Goal: Use online tool/utility: Utilize a website feature to perform a specific function

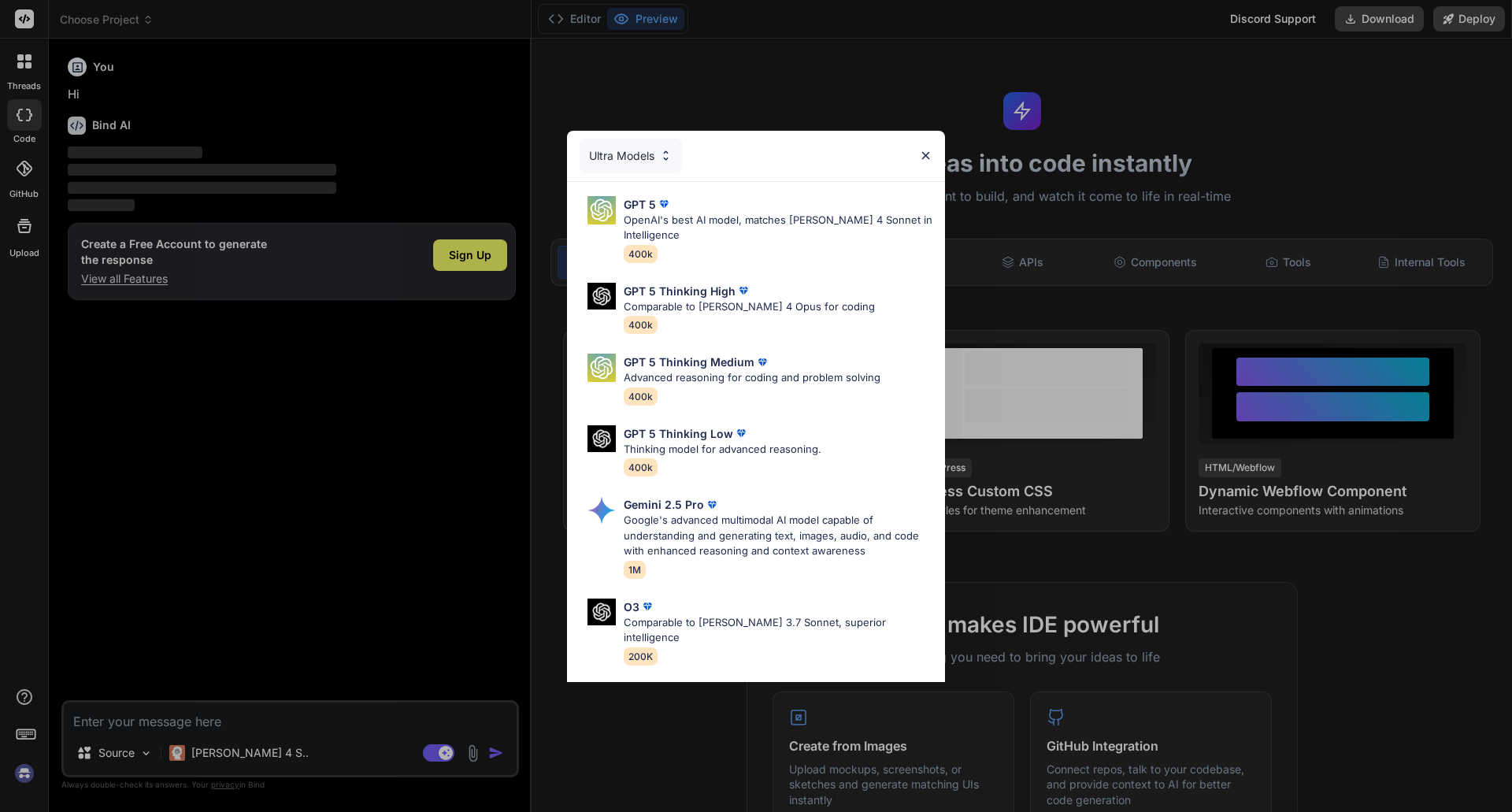
click at [928, 155] on img at bounding box center [926, 156] width 13 height 13
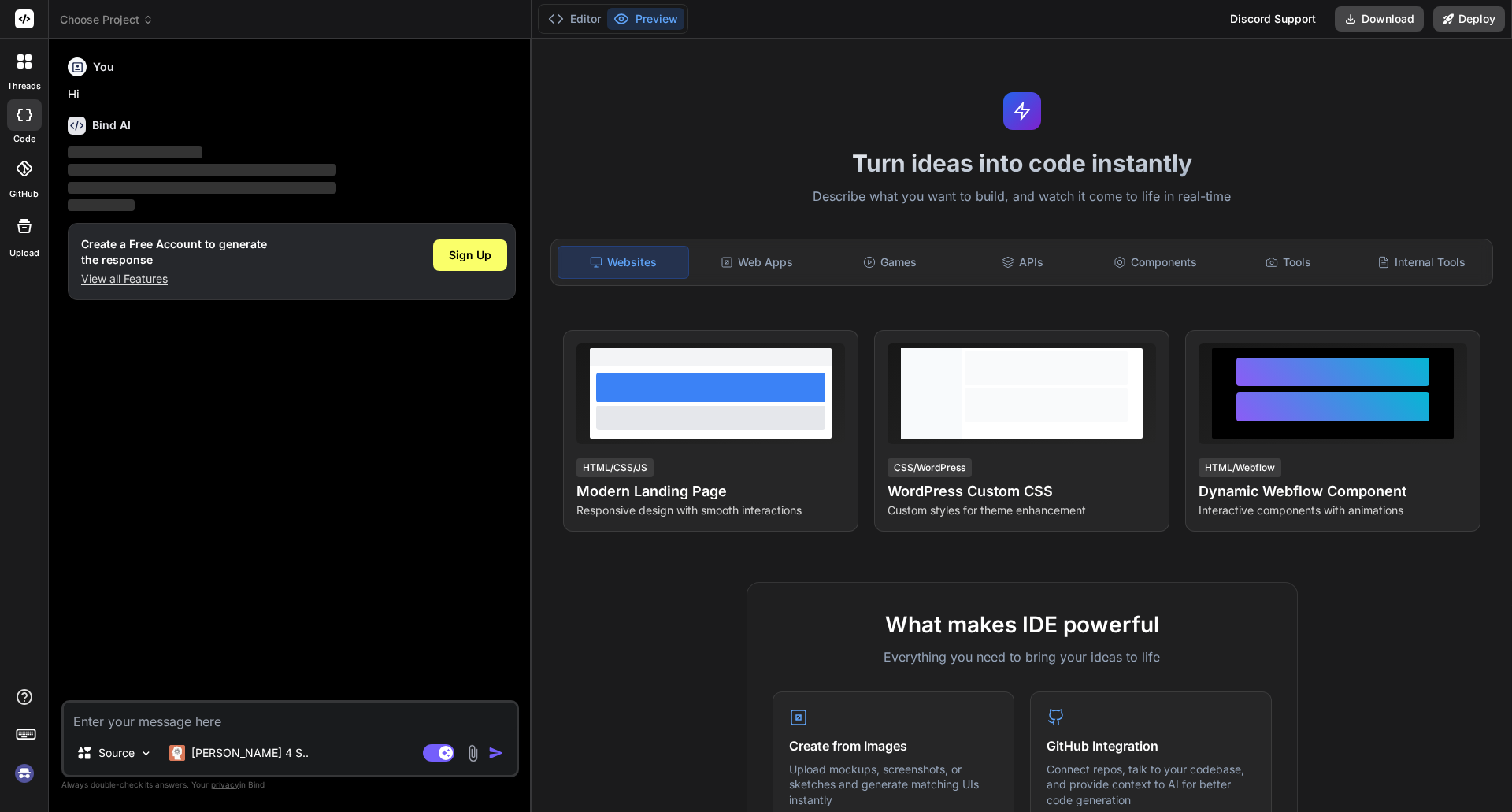
click at [17, 771] on img at bounding box center [24, 773] width 27 height 27
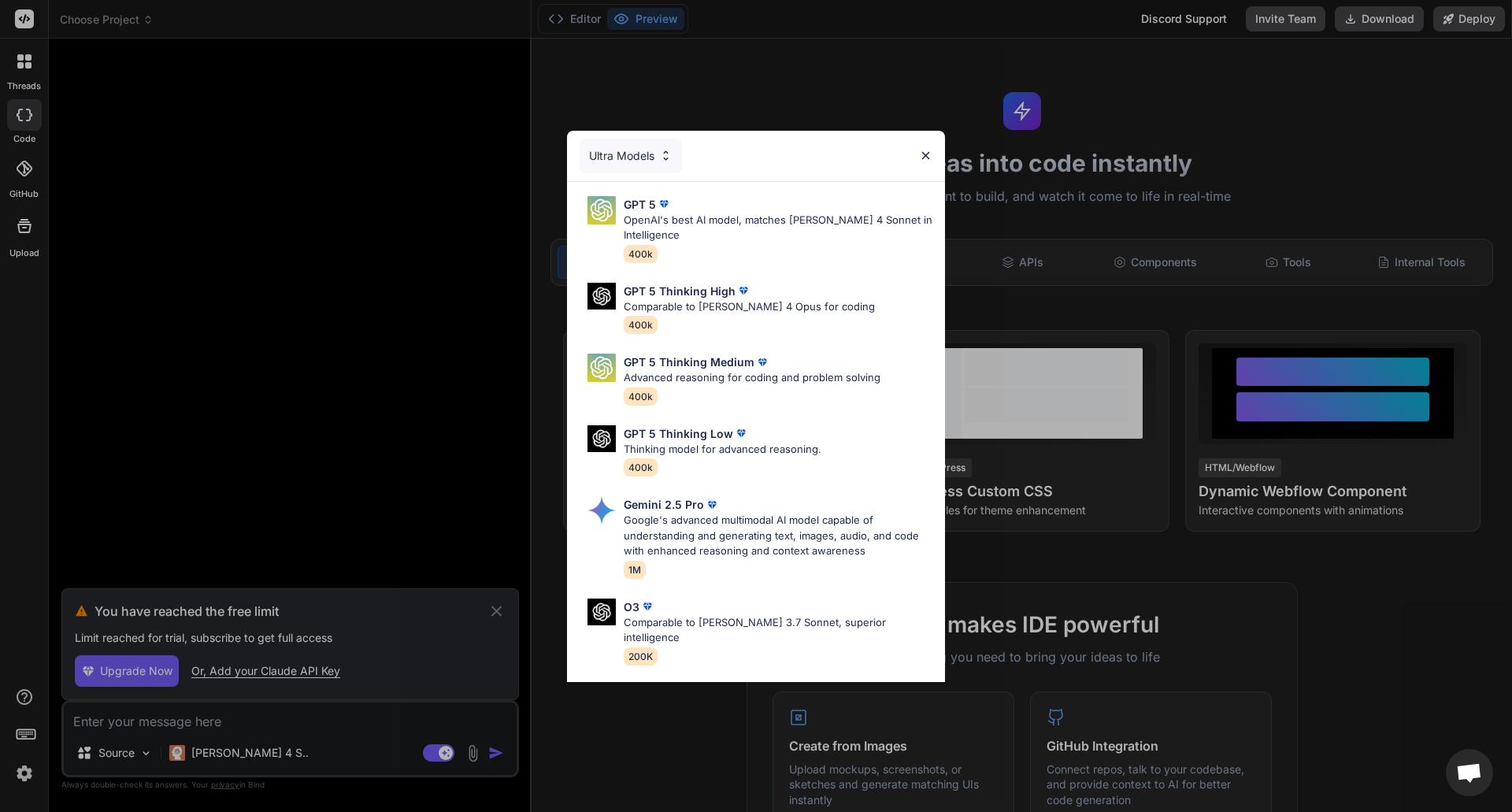
click at [501, 609] on div "Ultra Models GPT 5 OpenAI's best AI model, matches [PERSON_NAME] 4 Sonnet in In…" at bounding box center [756, 406] width 1512 height 812
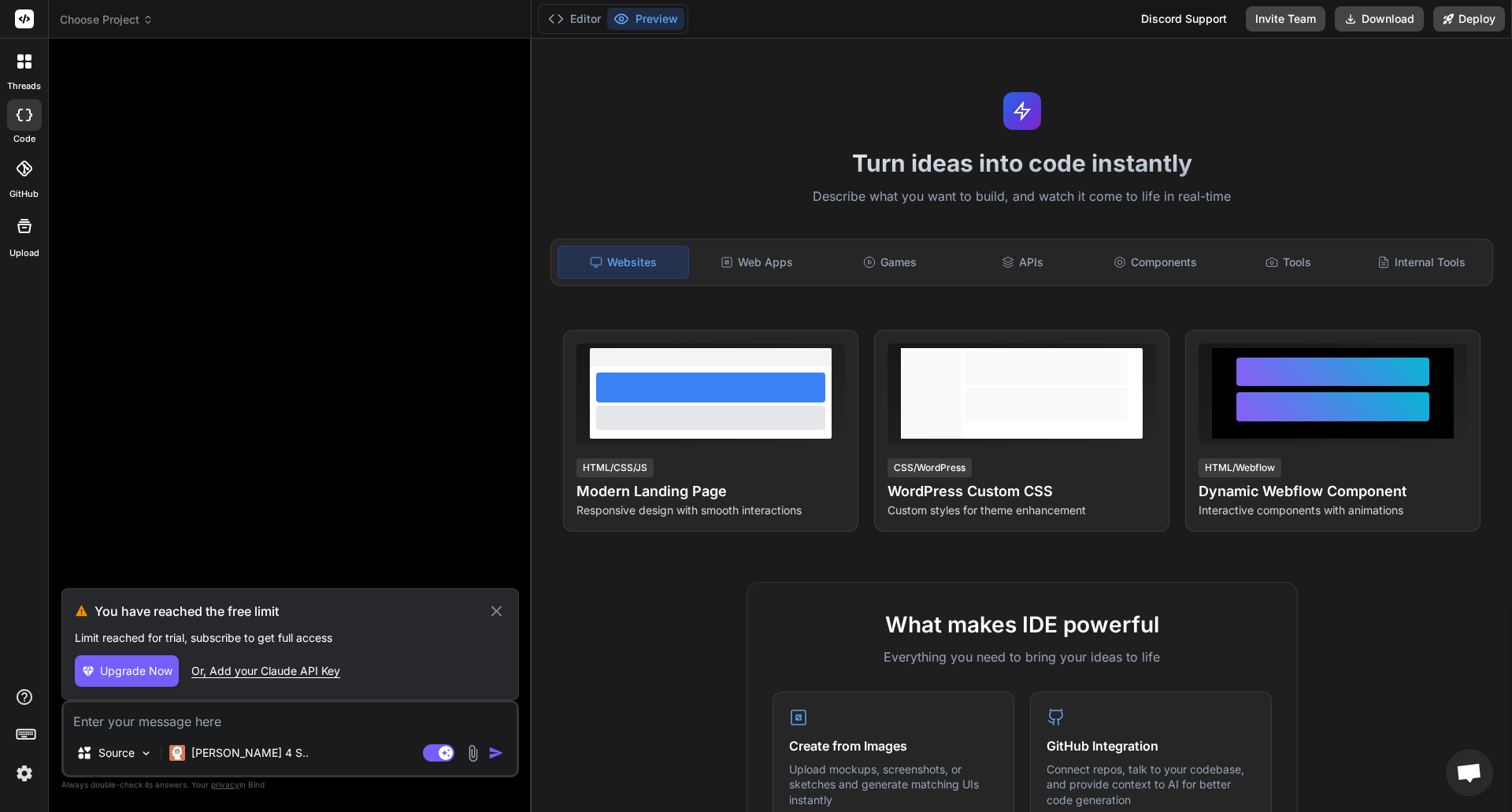
click at [499, 607] on icon at bounding box center [496, 611] width 18 height 19
type textarea "x"
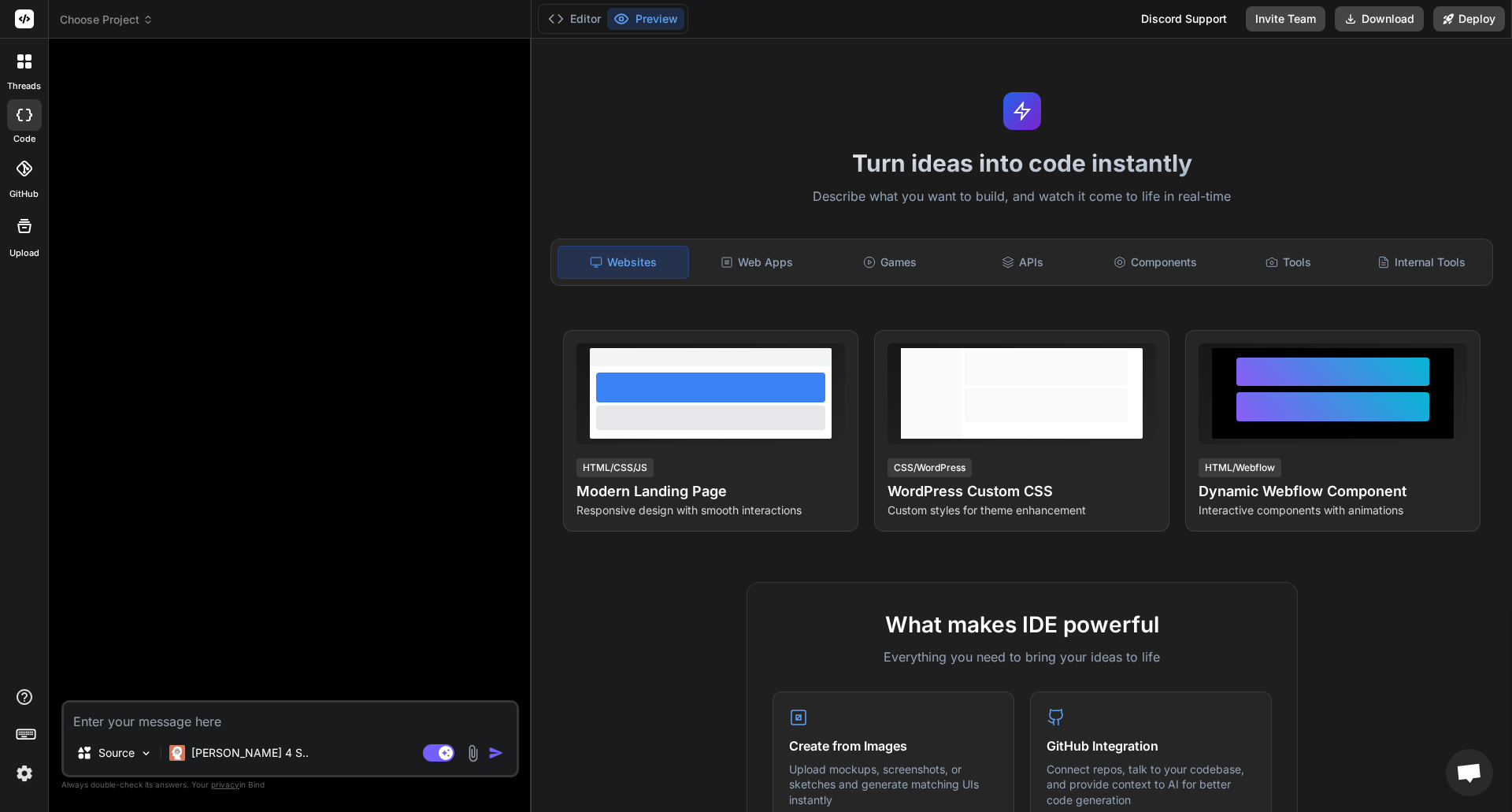
click at [25, 771] on img at bounding box center [24, 773] width 27 height 27
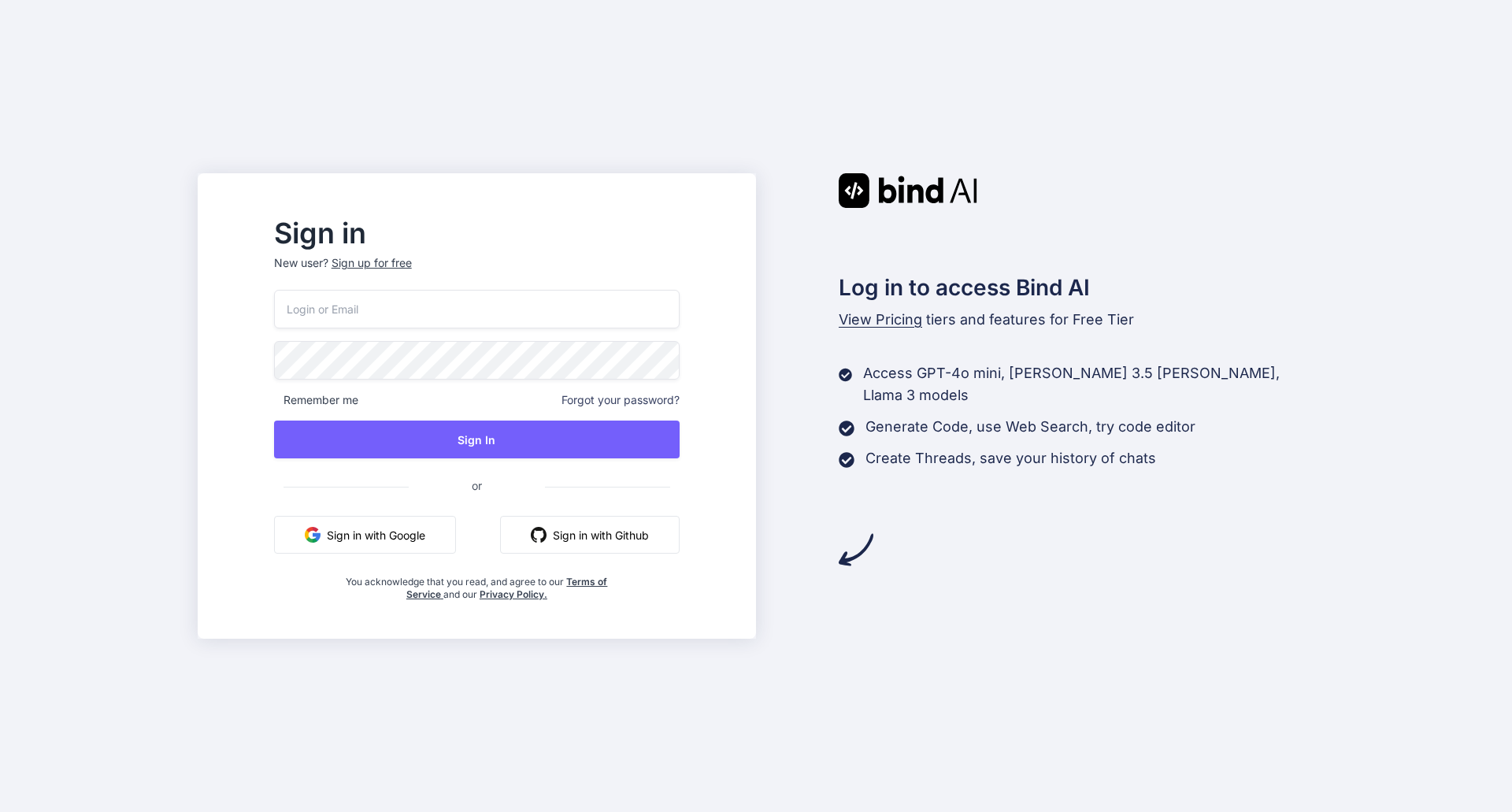
click at [414, 532] on button "Sign in with Google" at bounding box center [365, 535] width 182 height 38
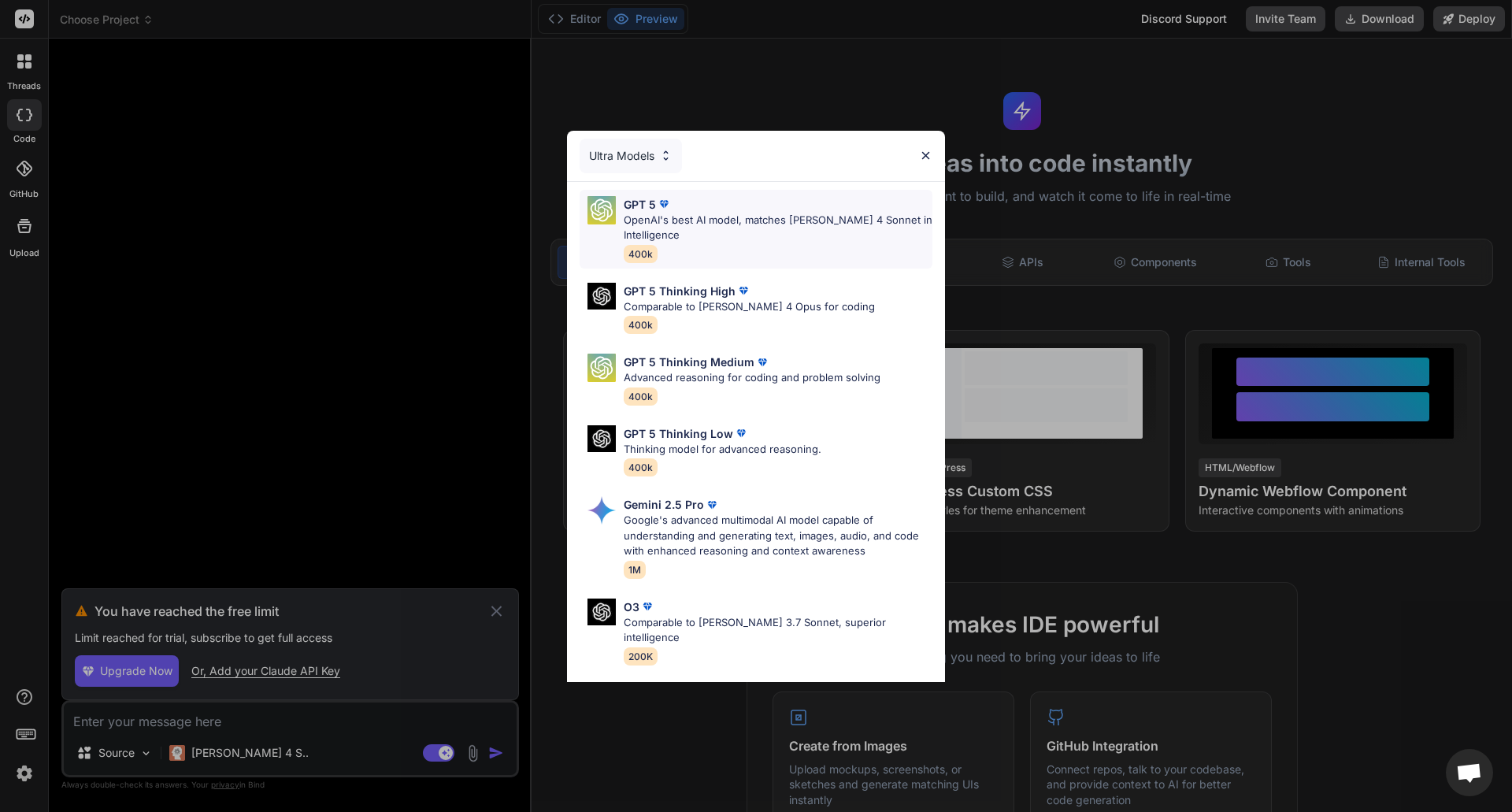
click at [739, 225] on p "OpenAI's best AI model, matches [PERSON_NAME] 4 Sonnet in Intelligence" at bounding box center [778, 228] width 309 height 31
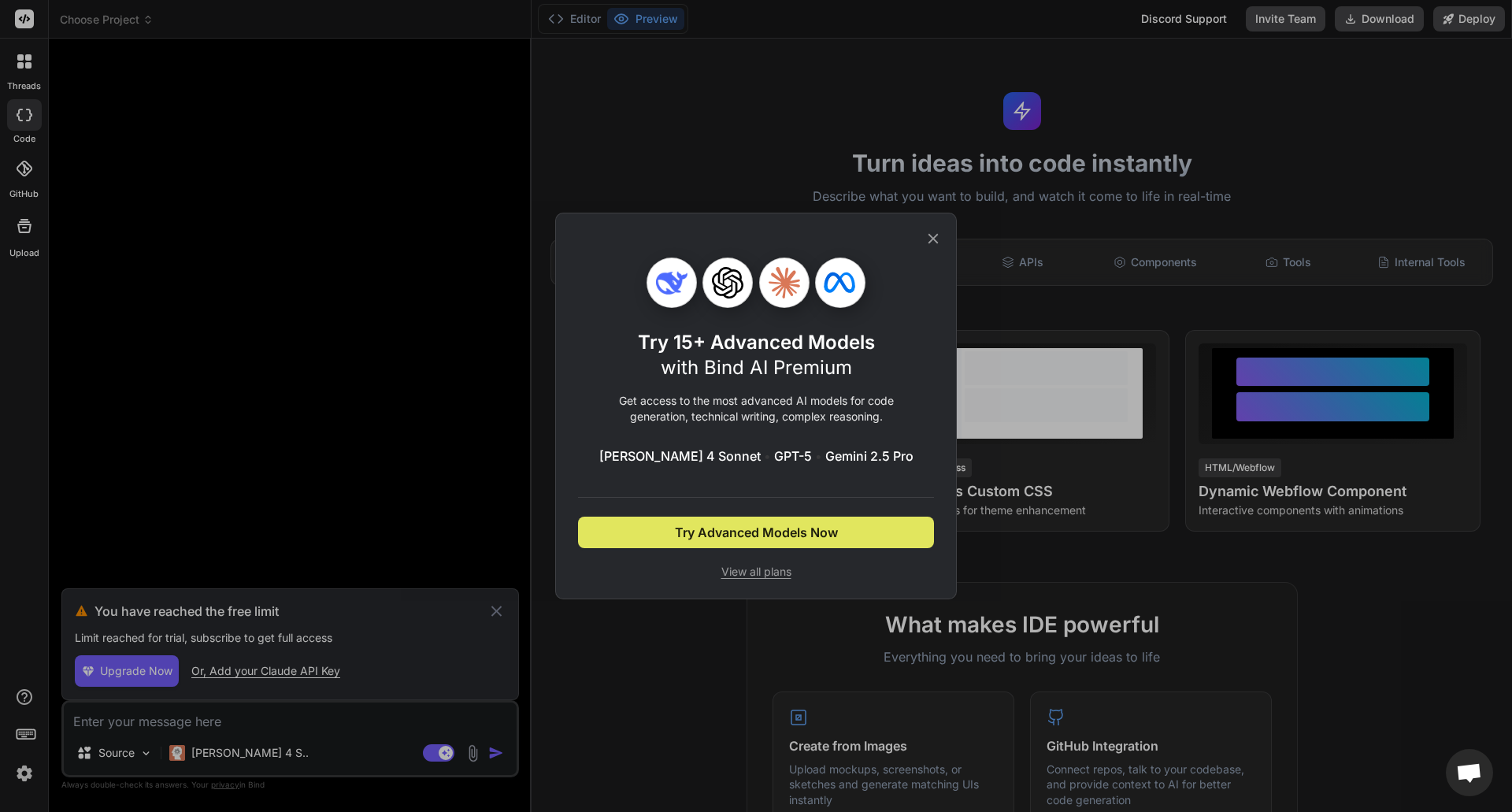
click at [780, 537] on span "Try Advanced Models Now" at bounding box center [756, 532] width 163 height 19
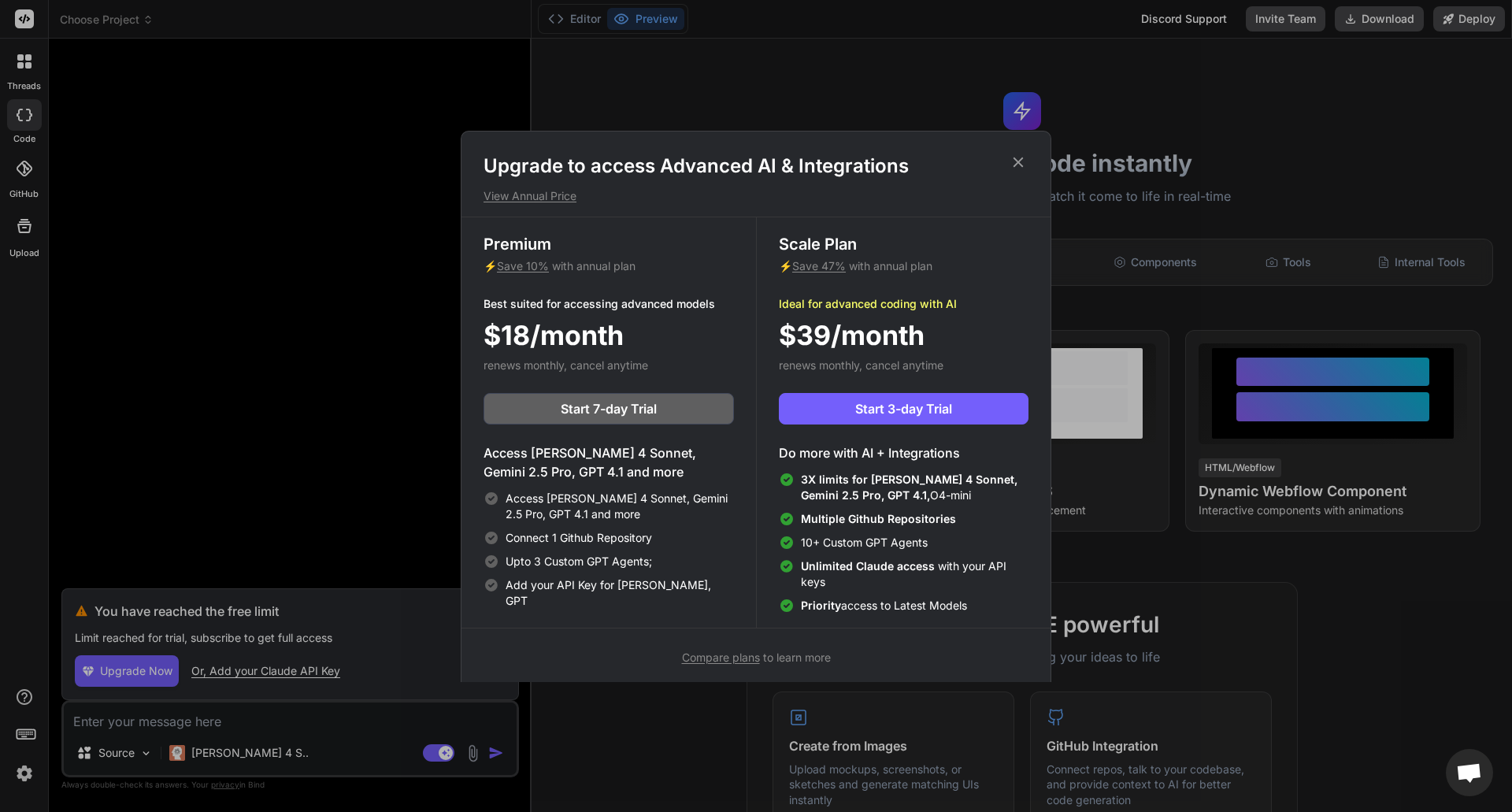
click at [1024, 156] on icon at bounding box center [1018, 162] width 17 height 17
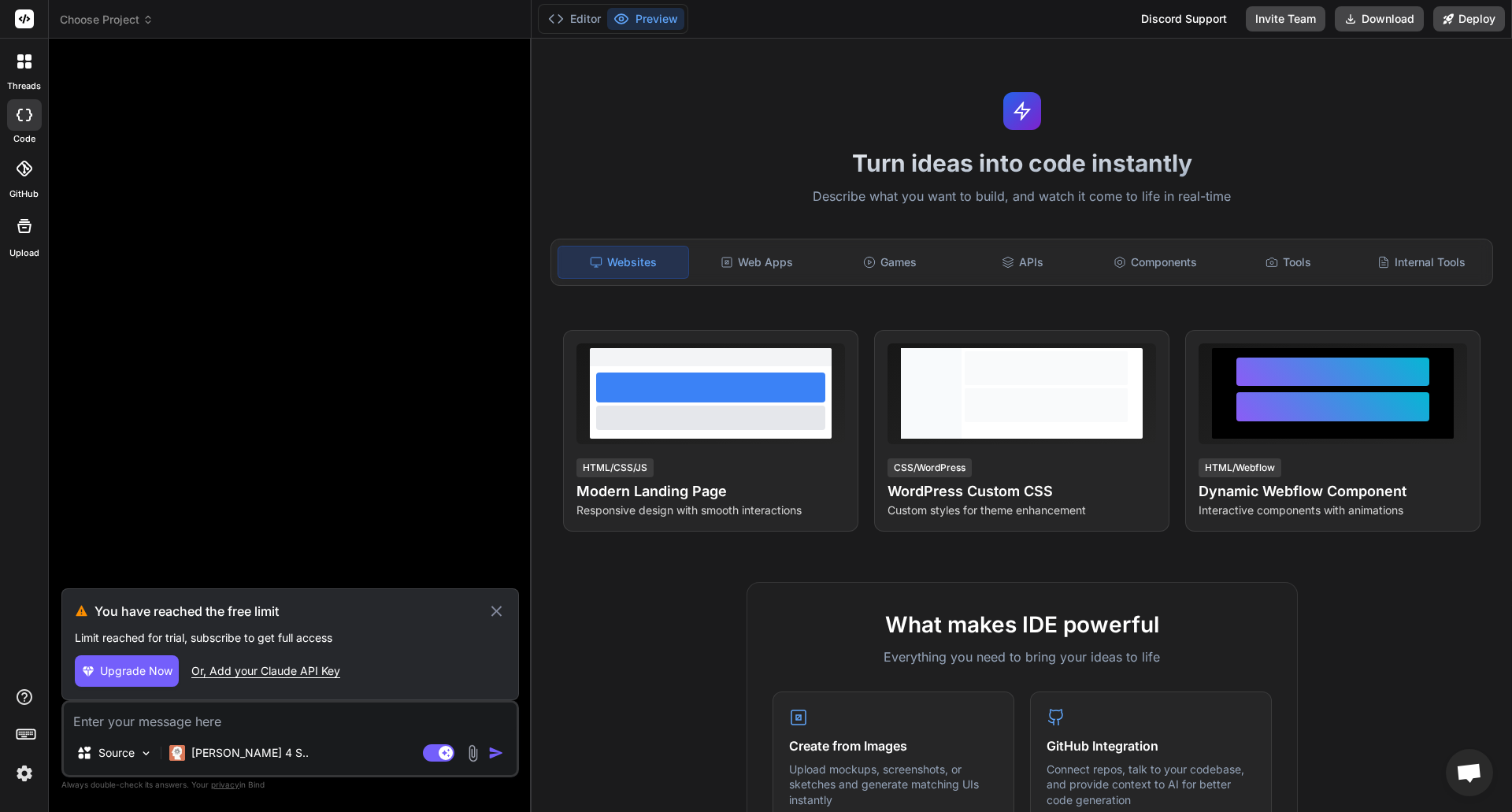
click at [500, 603] on icon at bounding box center [496, 611] width 18 height 19
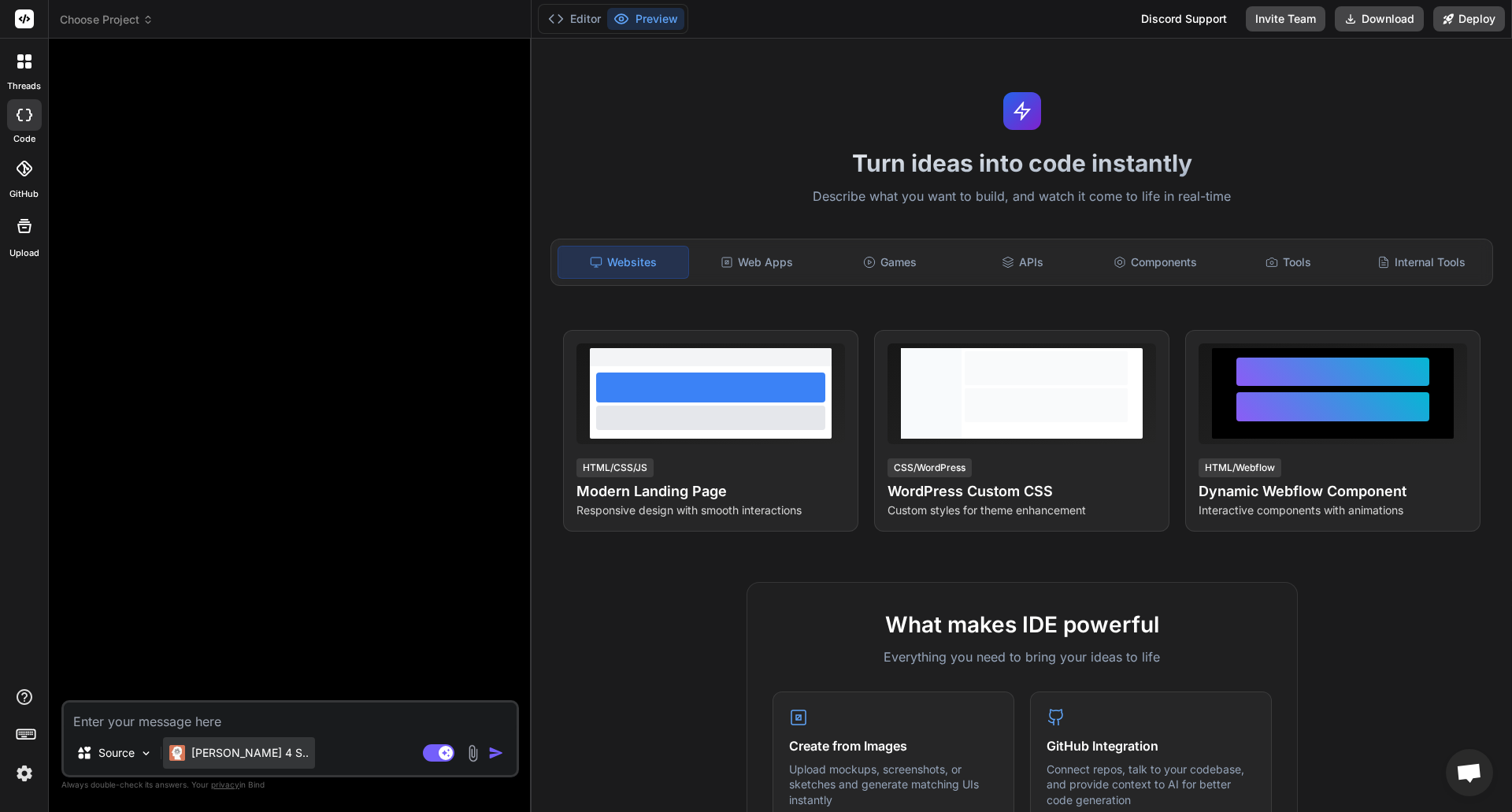
click at [238, 754] on p "[PERSON_NAME] 4 S.." at bounding box center [250, 752] width 117 height 16
click at [18, 768] on img at bounding box center [24, 773] width 27 height 27
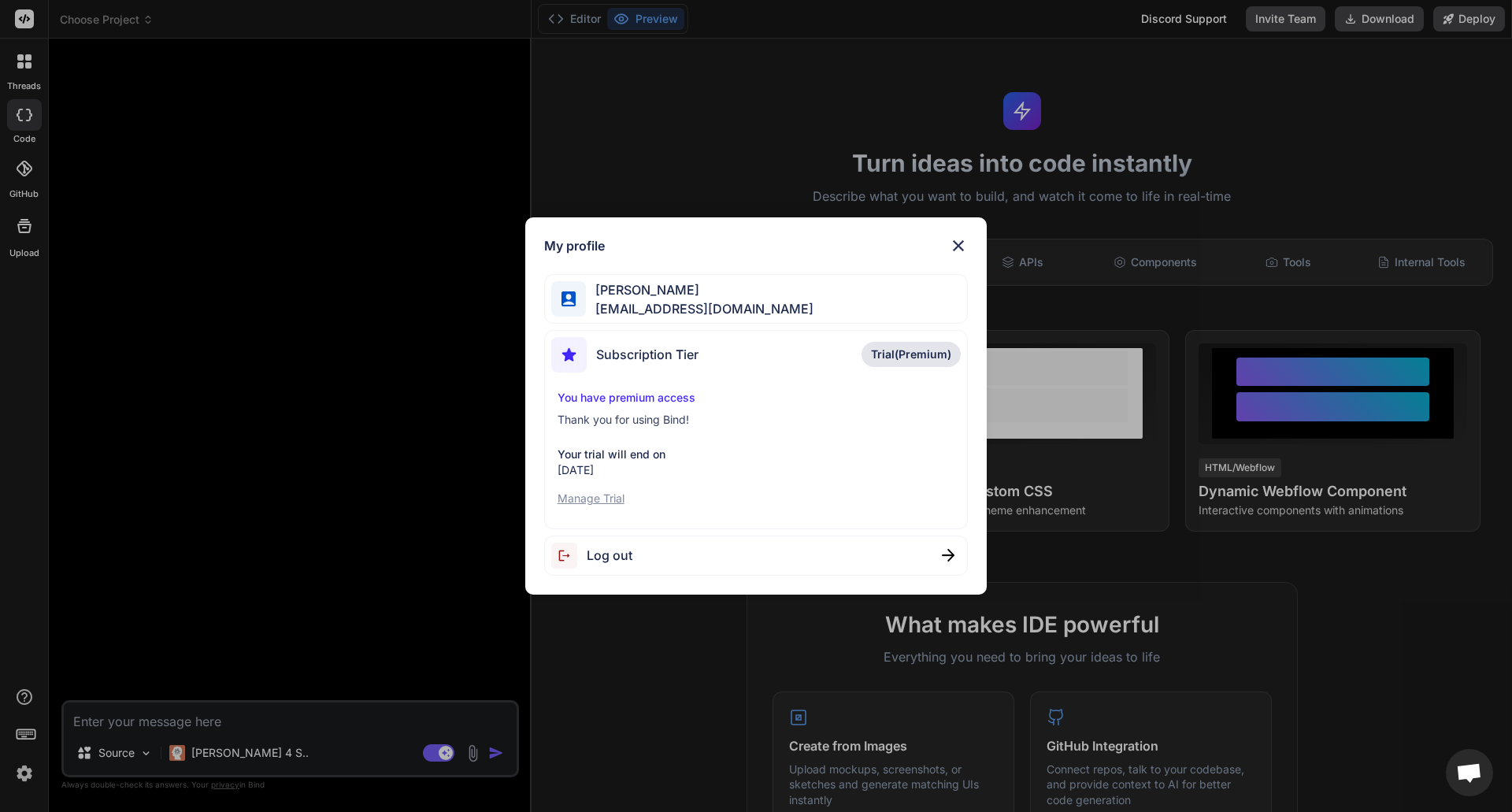
click at [1474, 765] on span "Open chat" at bounding box center [1469, 774] width 26 height 22
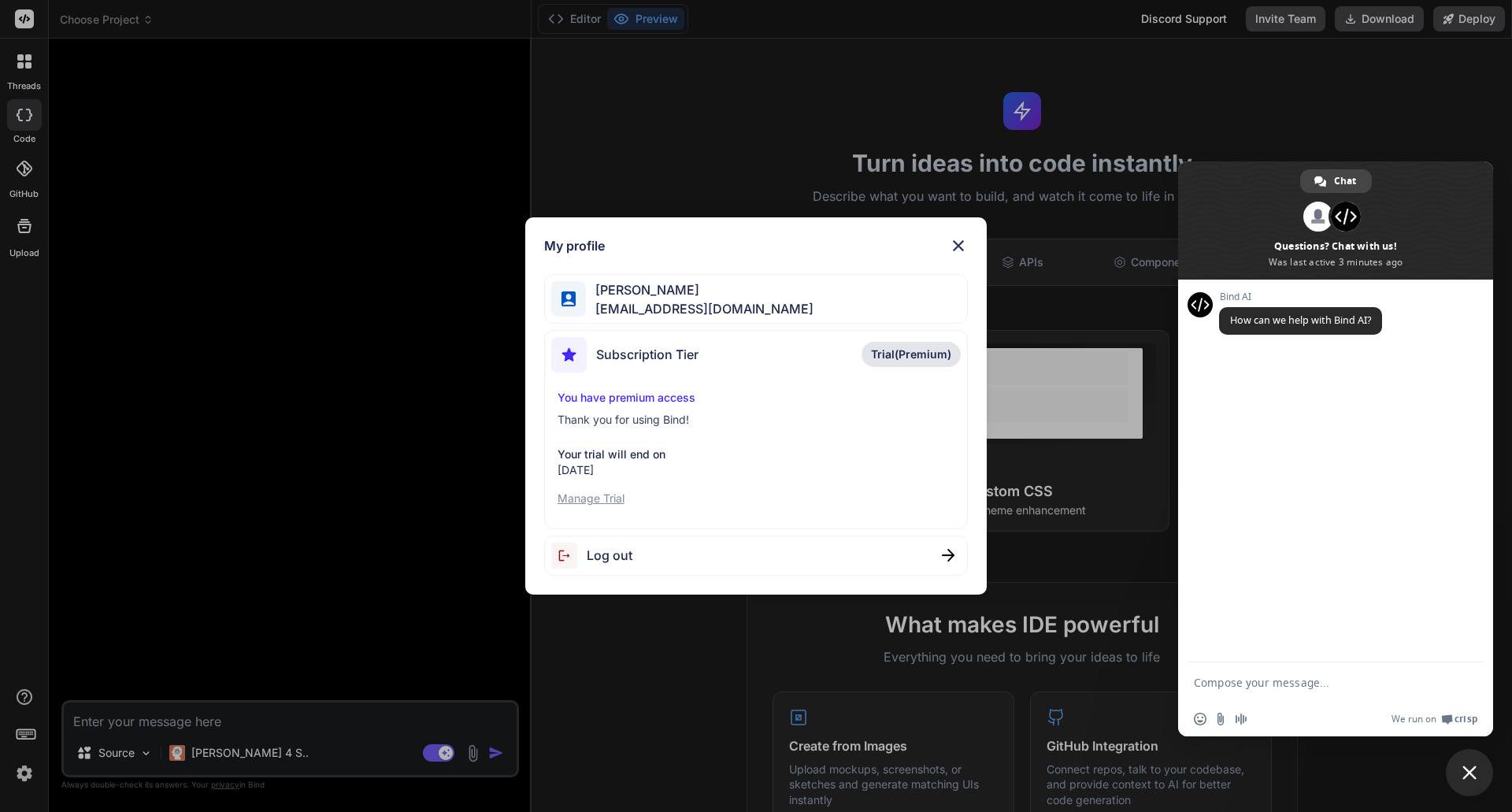
type textarea "x"
click at [962, 243] on img at bounding box center [958, 246] width 19 height 19
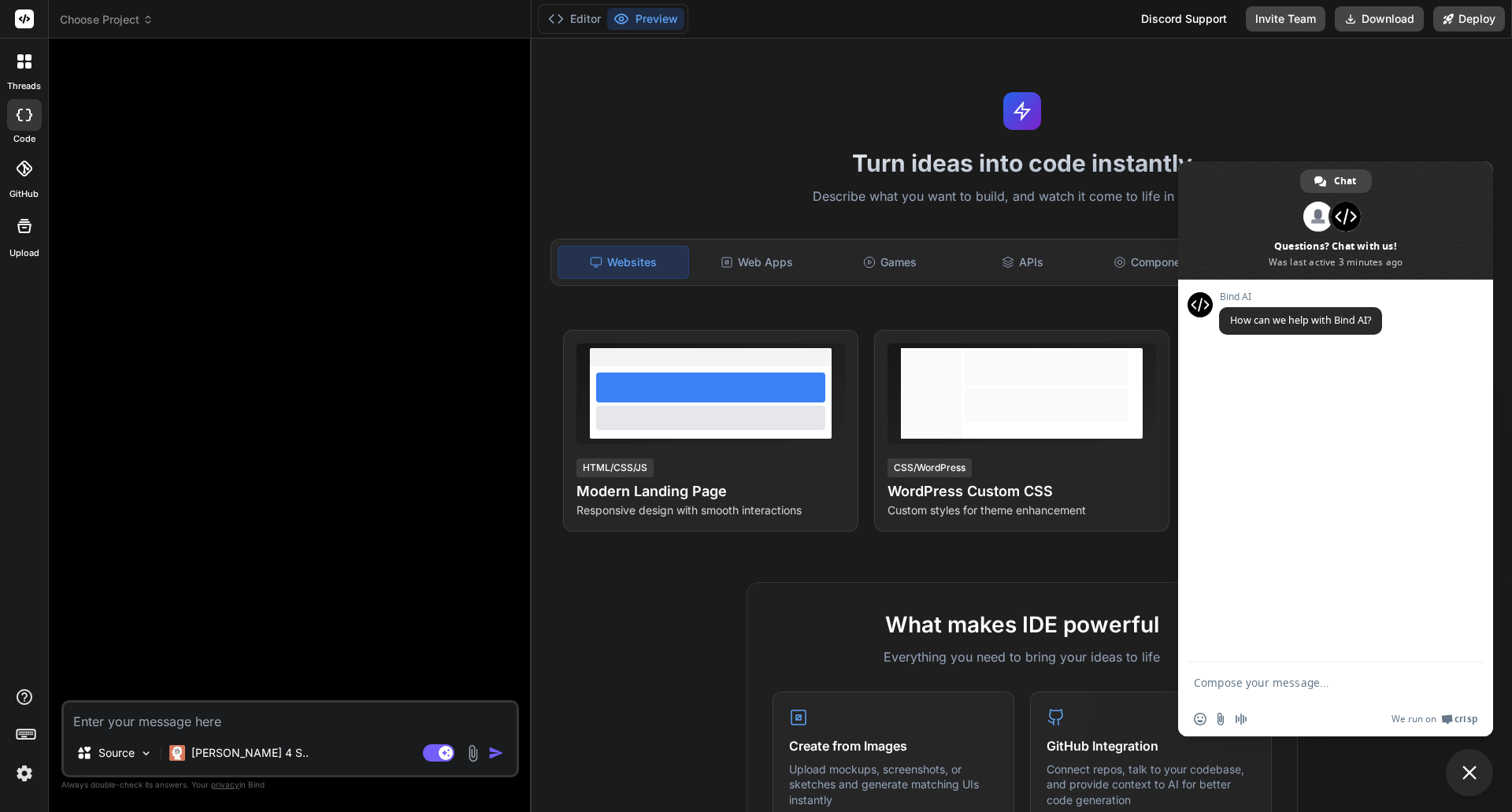
click at [1354, 258] on span at bounding box center [1335, 220] width 315 height 118
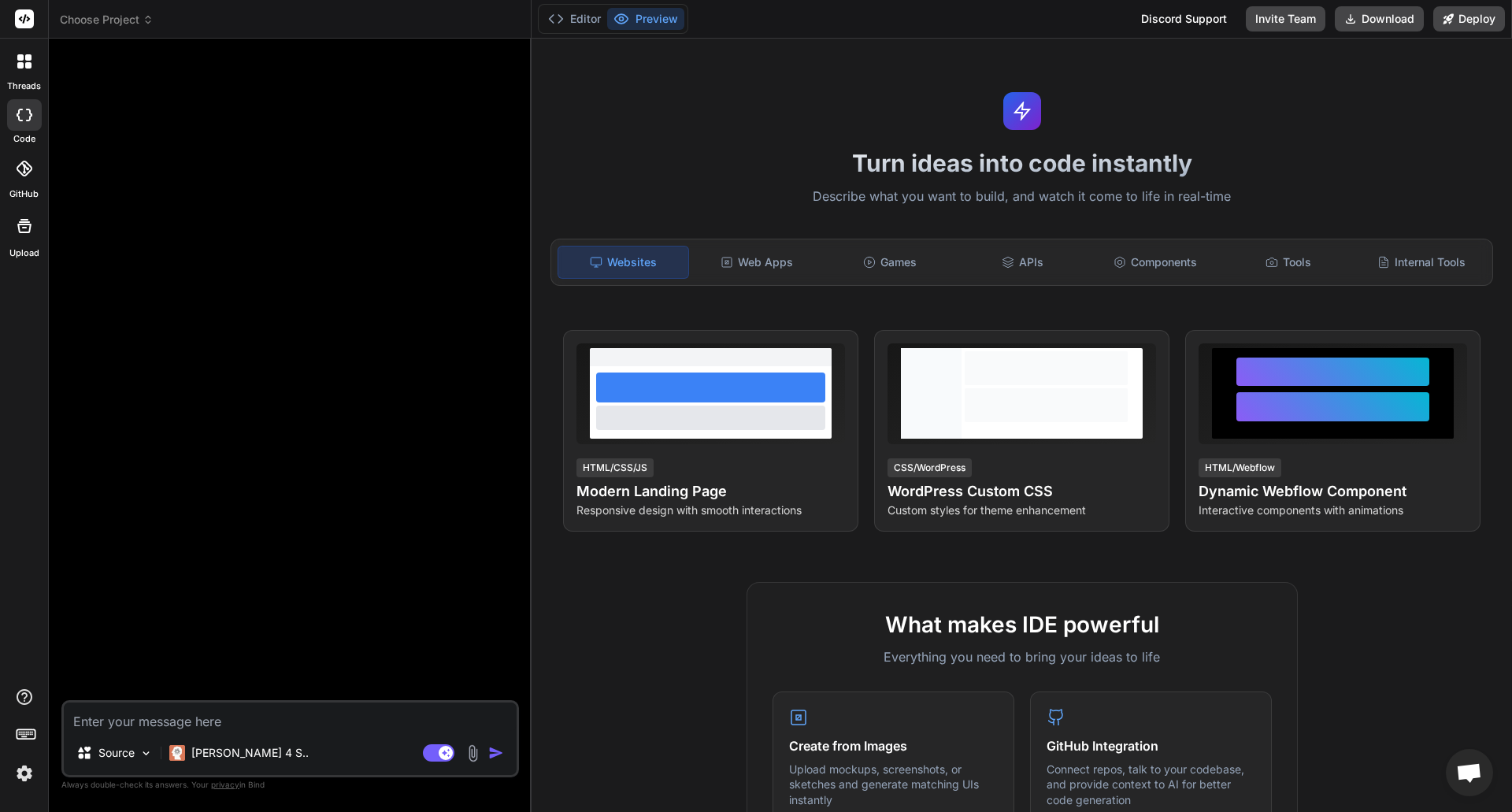
click at [1478, 779] on span "Open chat" at bounding box center [1469, 774] width 26 height 22
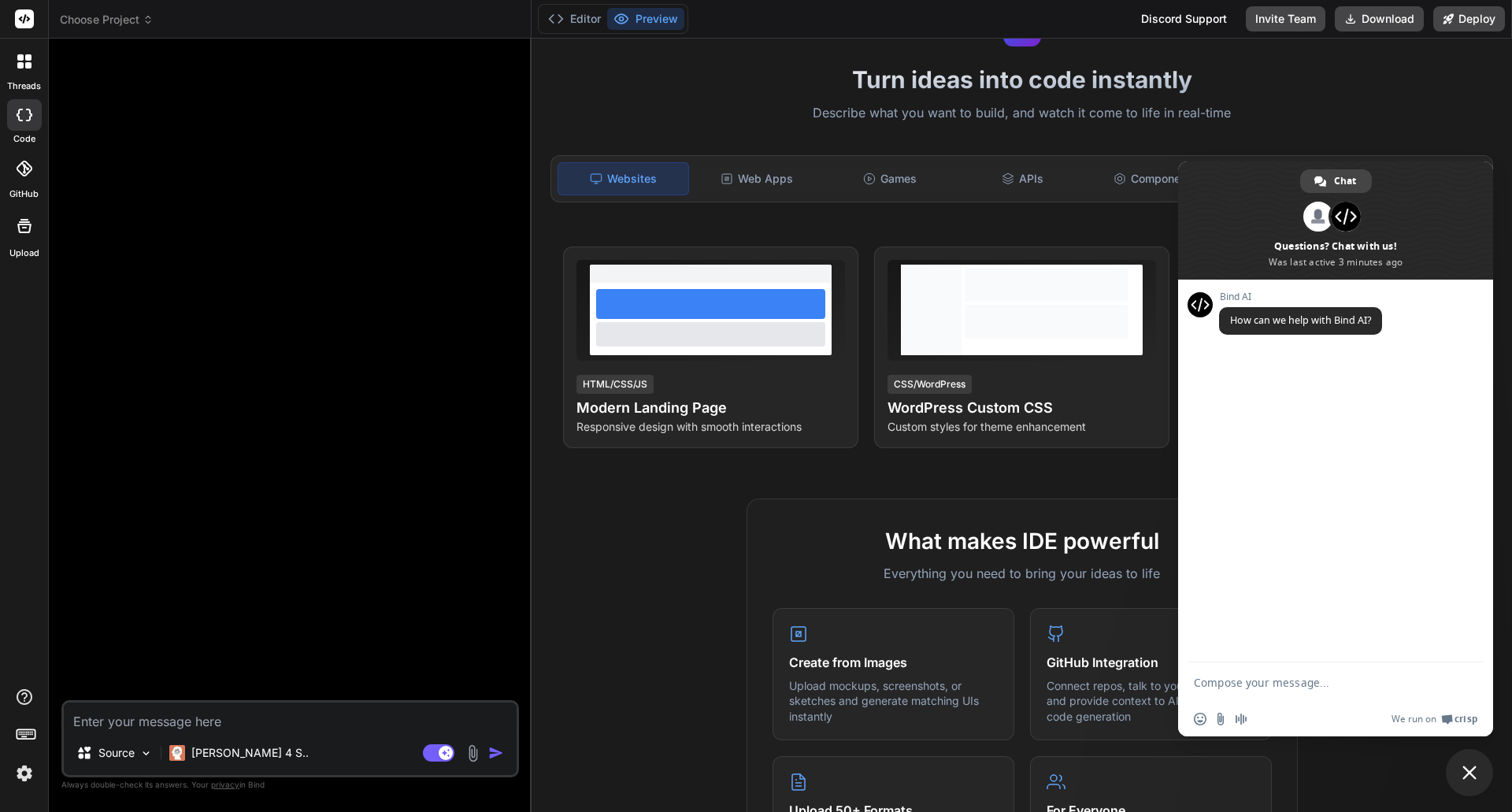
scroll to position [157, 0]
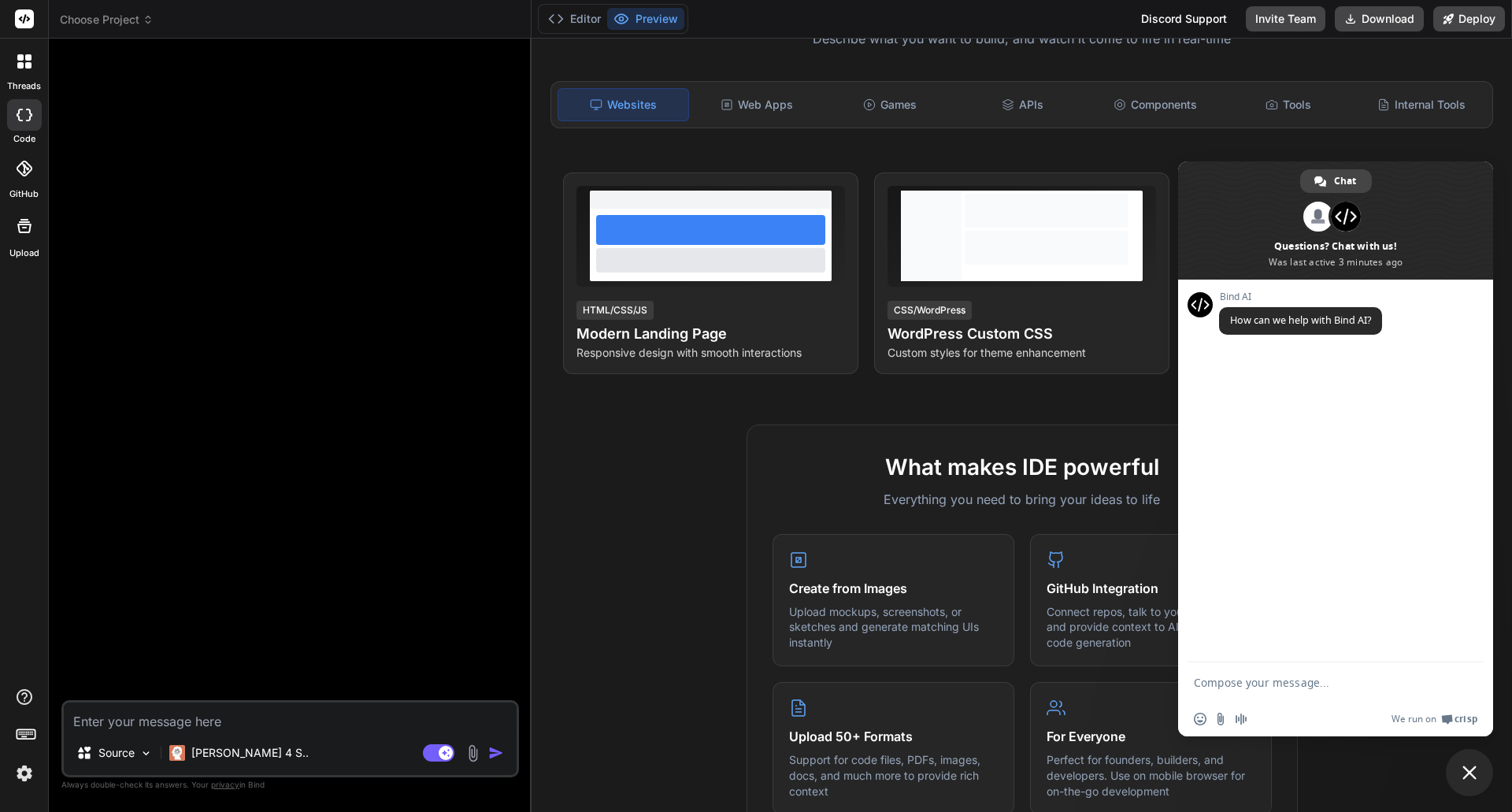
click at [1299, 675] on textarea "Compose your message..." at bounding box center [1318, 682] width 249 height 14
click at [1339, 205] on span at bounding box center [1346, 216] width 30 height 30
click at [1309, 200] on span at bounding box center [1335, 220] width 315 height 118
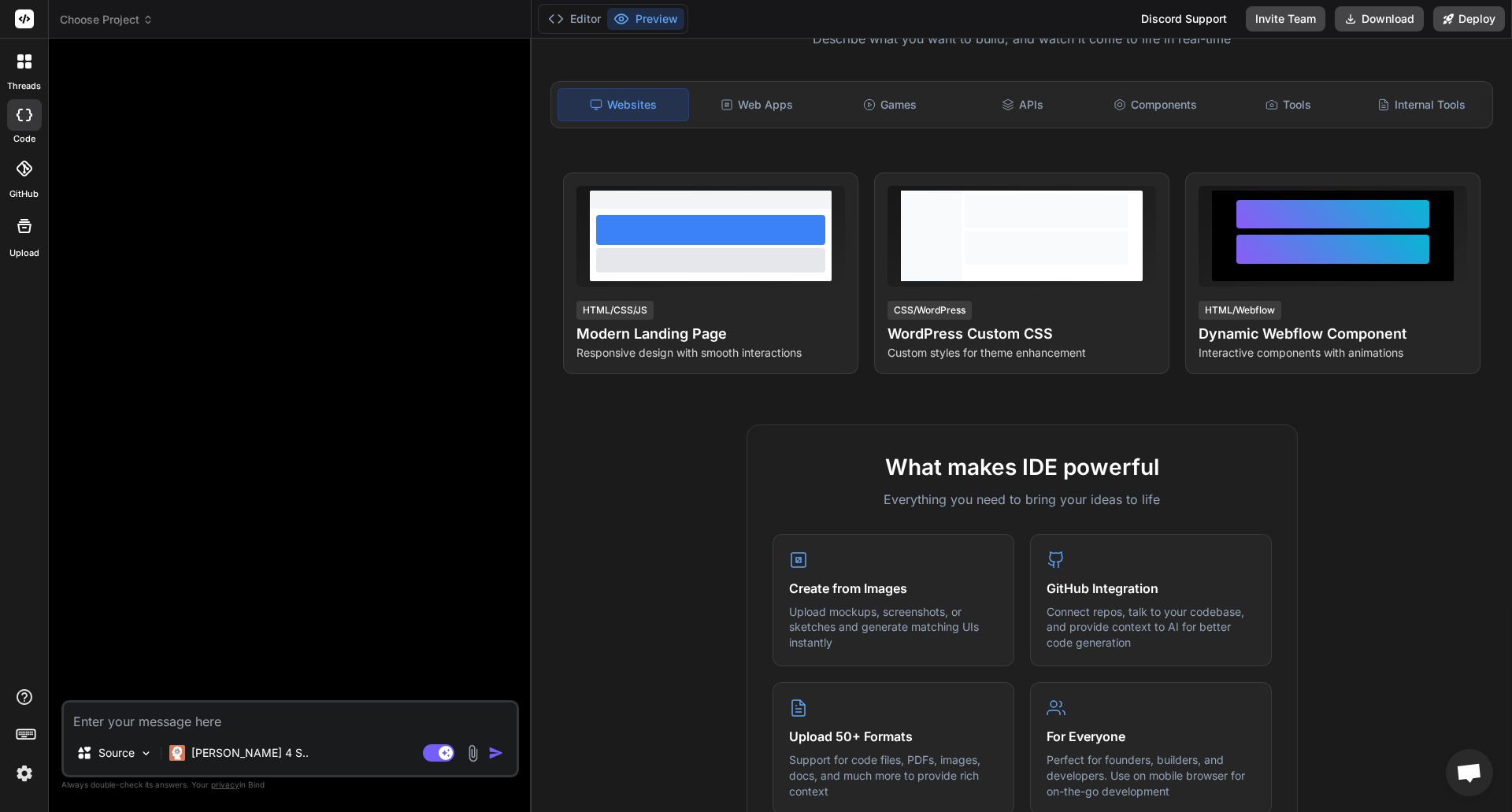
click at [1472, 771] on span "Open chat" at bounding box center [1469, 774] width 26 height 22
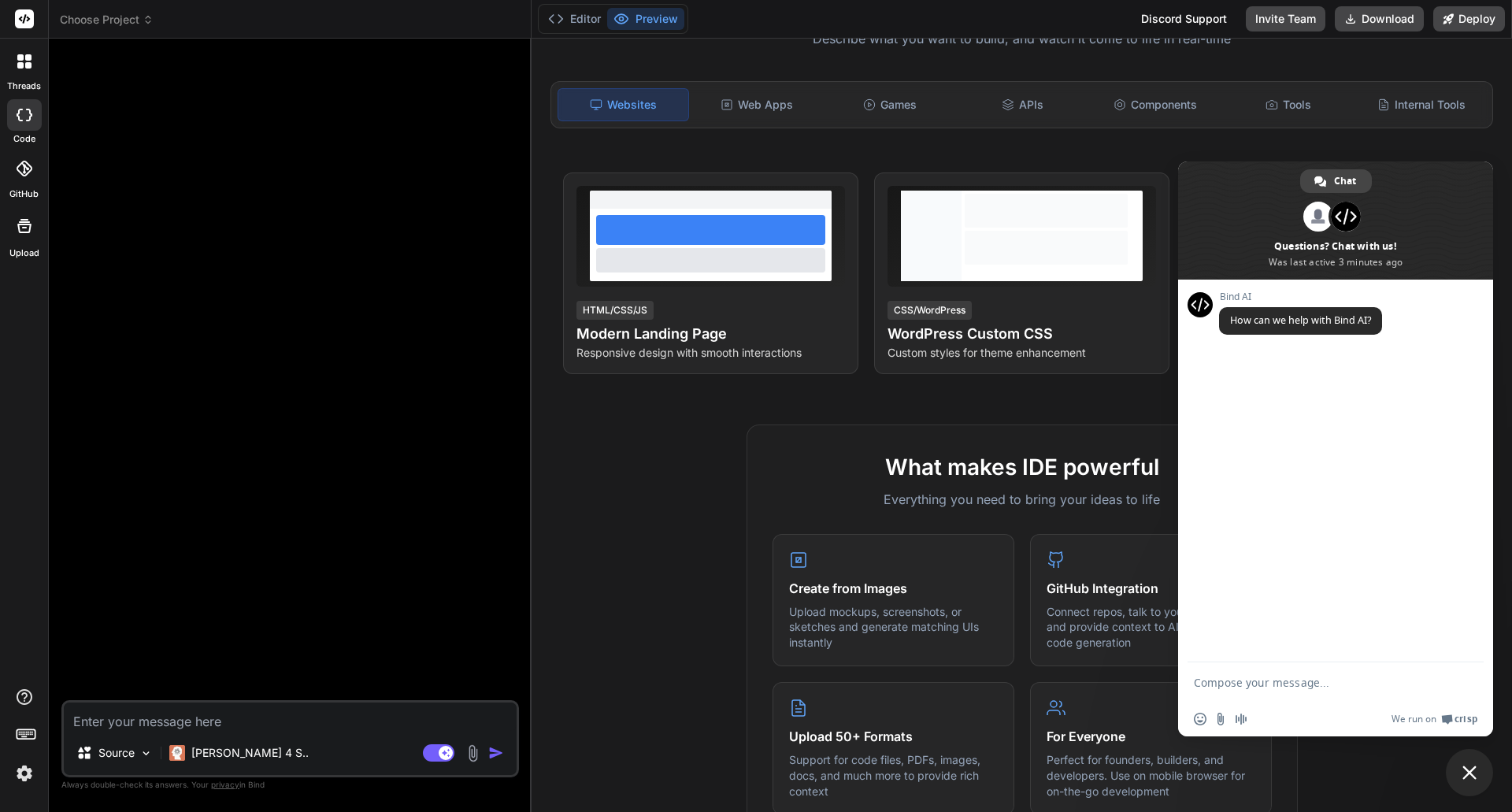
click at [1283, 677] on textarea "Compose your message..." at bounding box center [1318, 682] width 249 height 14
type textarea "I"
